Goal: Navigation & Orientation: Find specific page/section

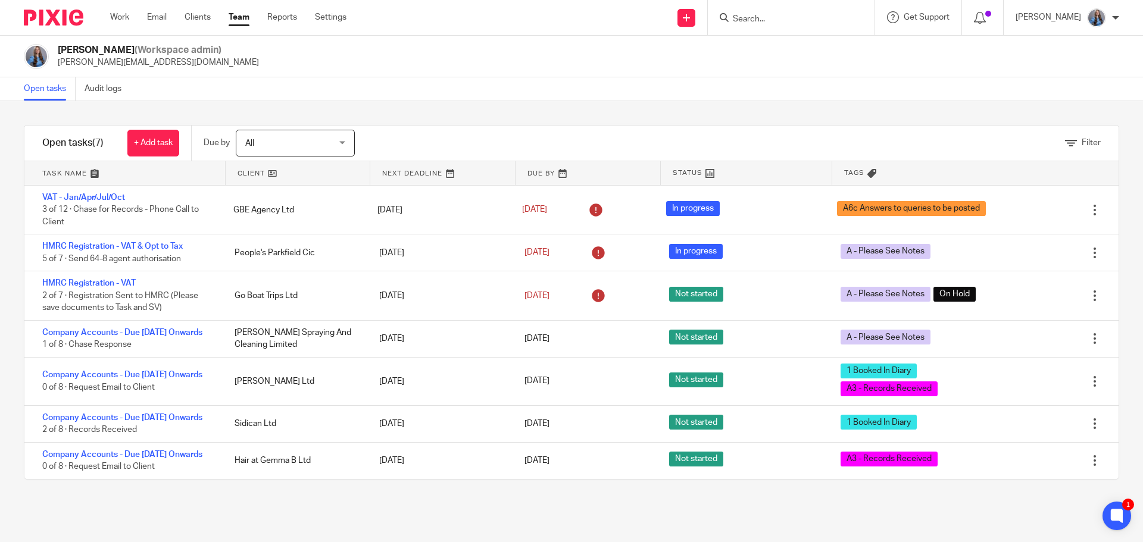
click at [250, 171] on link at bounding box center [298, 173] width 145 height 24
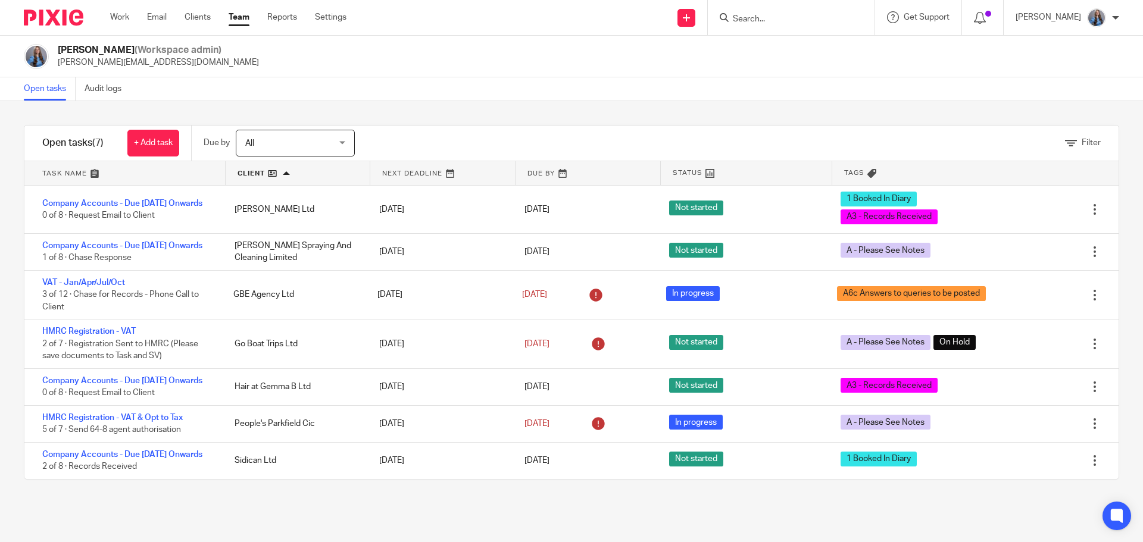
click at [79, 176] on link at bounding box center [124, 173] width 201 height 24
